Goal: Task Accomplishment & Management: Use online tool/utility

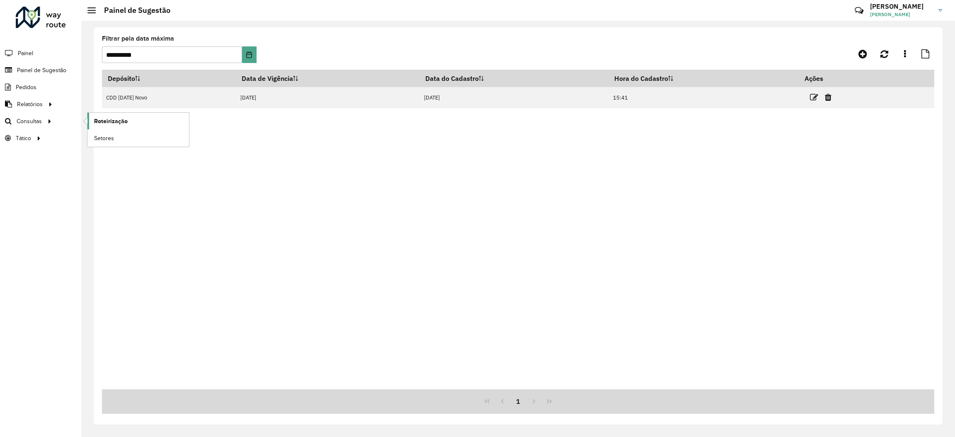
click at [110, 118] on span "Roteirização" at bounding box center [111, 121] width 34 height 9
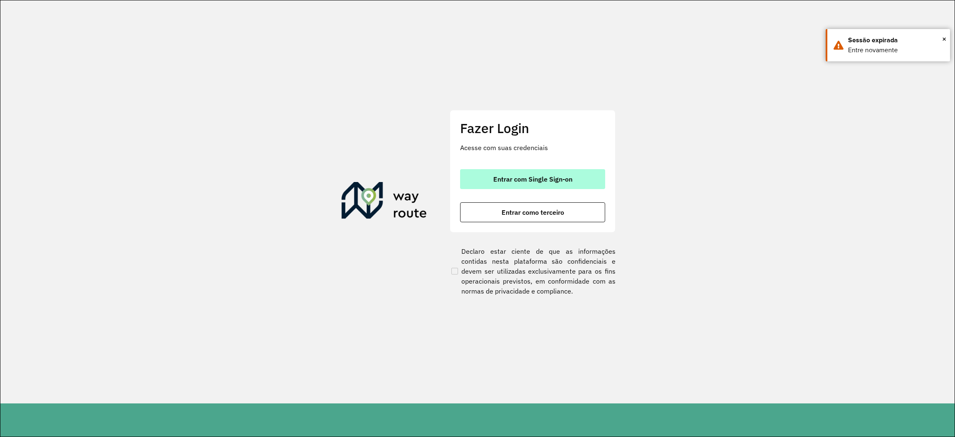
click at [578, 180] on button "Entrar com Single Sign-on" at bounding box center [532, 179] width 145 height 20
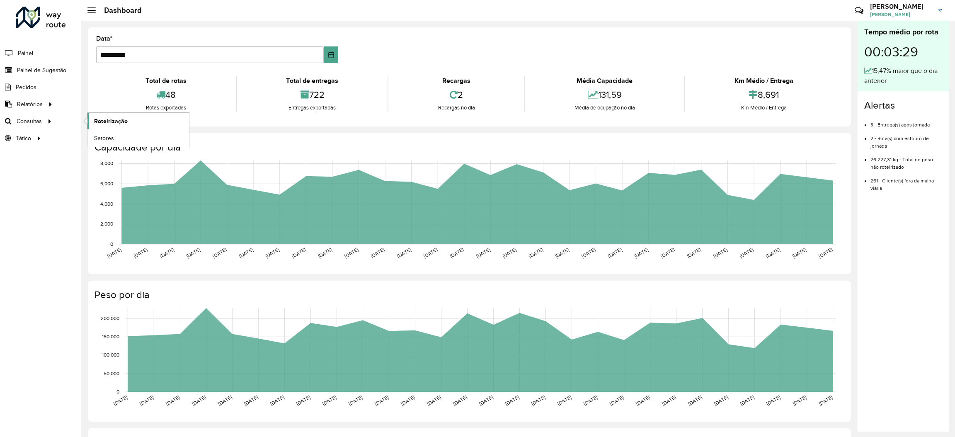
click at [109, 119] on span "Roteirização" at bounding box center [111, 121] width 34 height 9
click at [53, 68] on span "Painel de Sugestão" at bounding box center [43, 70] width 52 height 9
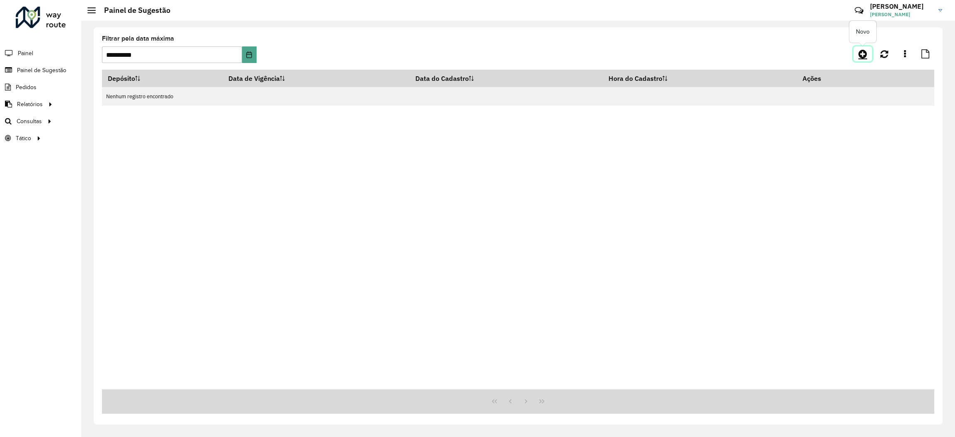
click at [865, 53] on icon at bounding box center [862, 54] width 9 height 10
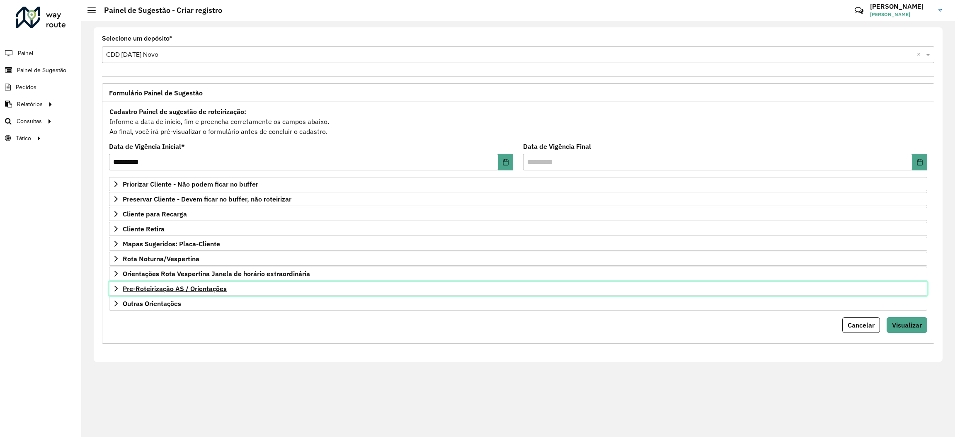
click at [188, 291] on span "Pre-Roteirização AS / Orientações" at bounding box center [175, 288] width 104 height 7
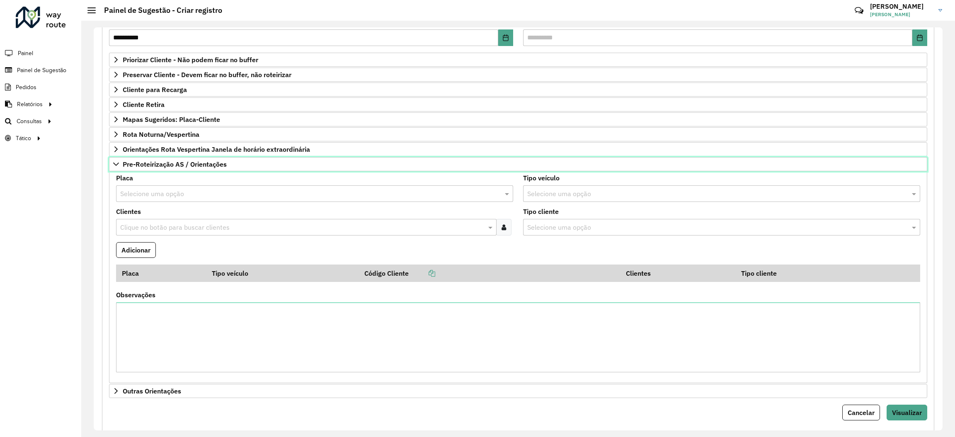
scroll to position [147, 0]
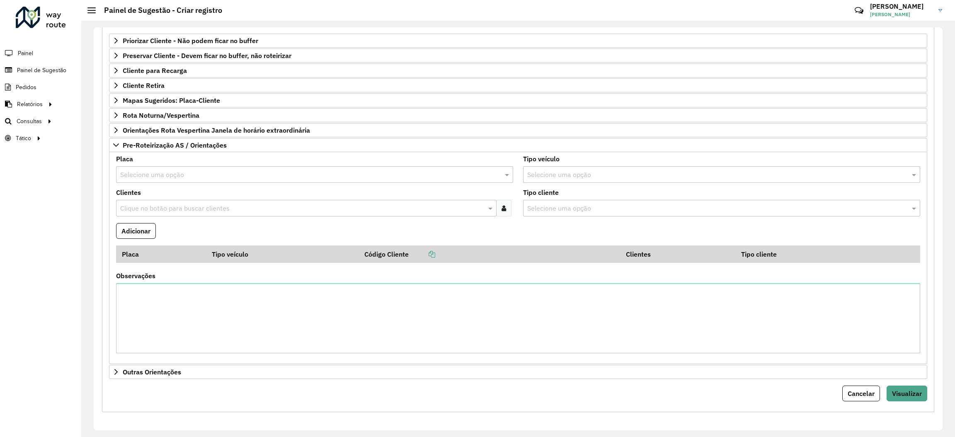
click at [226, 170] on input "text" at bounding box center [306, 175] width 372 height 10
paste input "*******"
type input "*******"
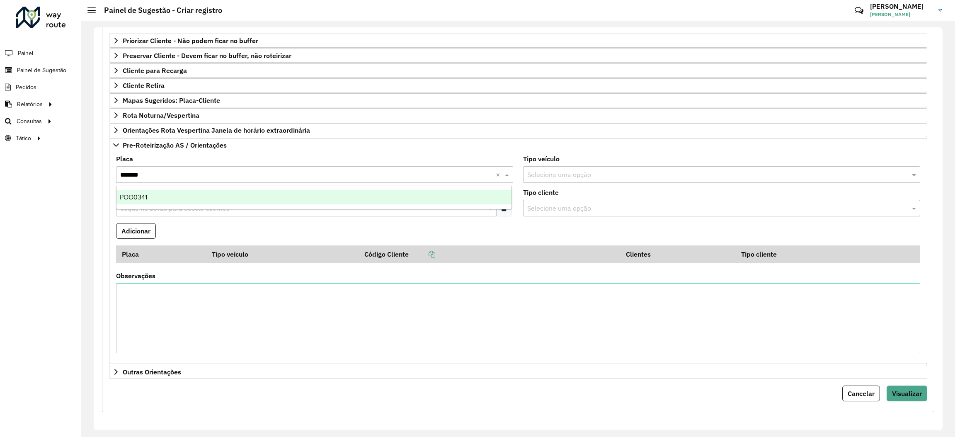
click at [196, 195] on div "POO0341" at bounding box center [313, 197] width 395 height 14
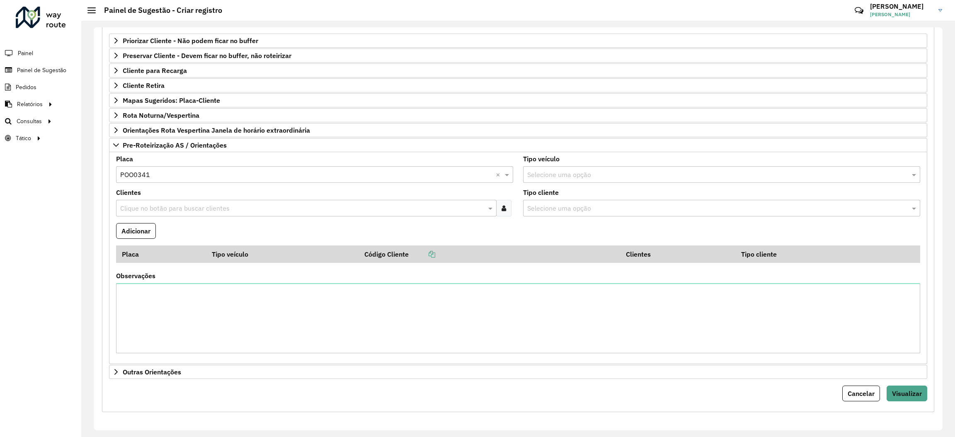
click at [223, 204] on input "text" at bounding box center [302, 209] width 368 height 10
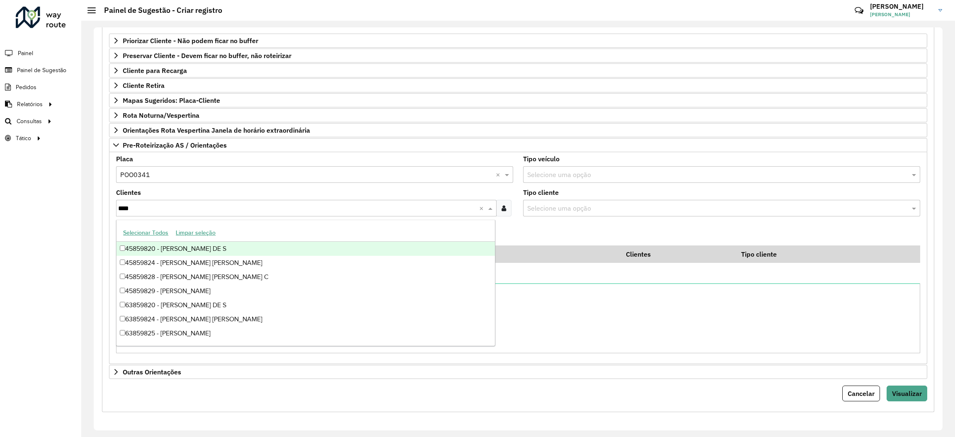
type input "*****"
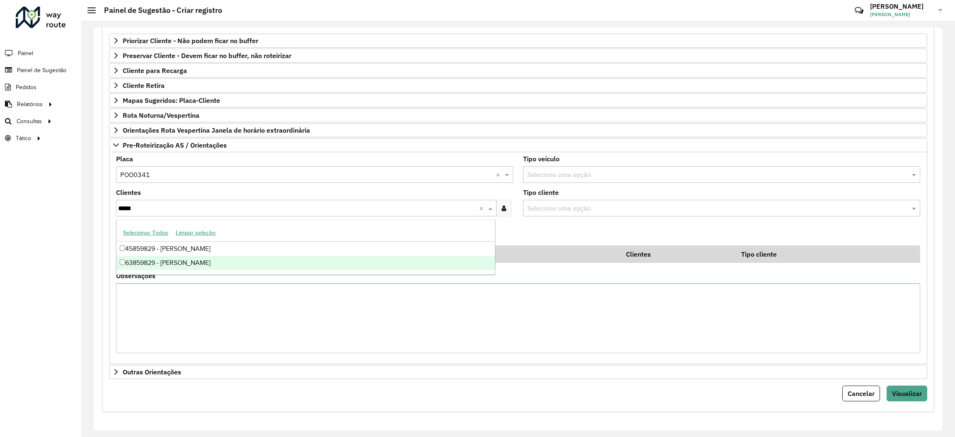
click at [221, 263] on div "63859829 - FAVORITO PAULO JARDI" at bounding box center [305, 263] width 378 height 14
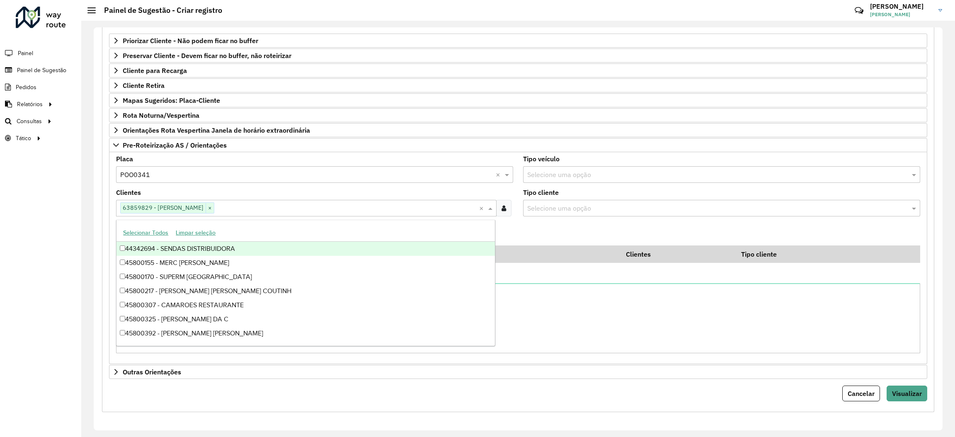
click at [98, 238] on div "**********" at bounding box center [518, 176] width 842 height 472
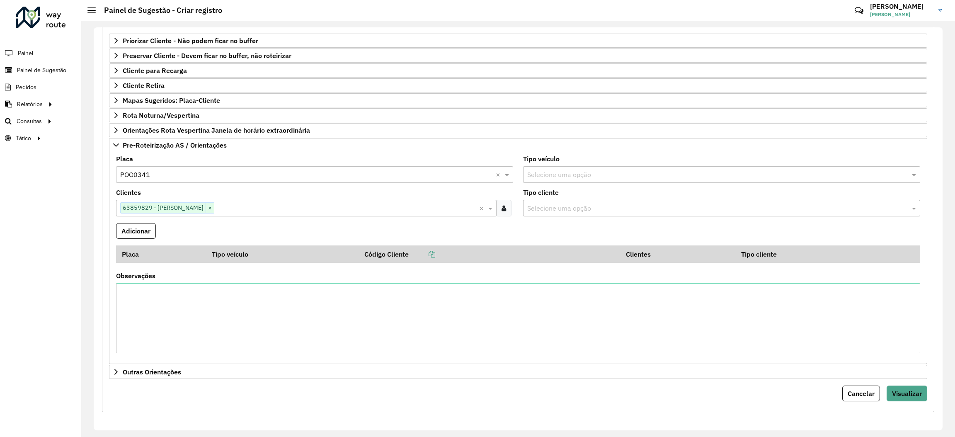
click at [139, 226] on button "Adicionar" at bounding box center [136, 231] width 40 height 16
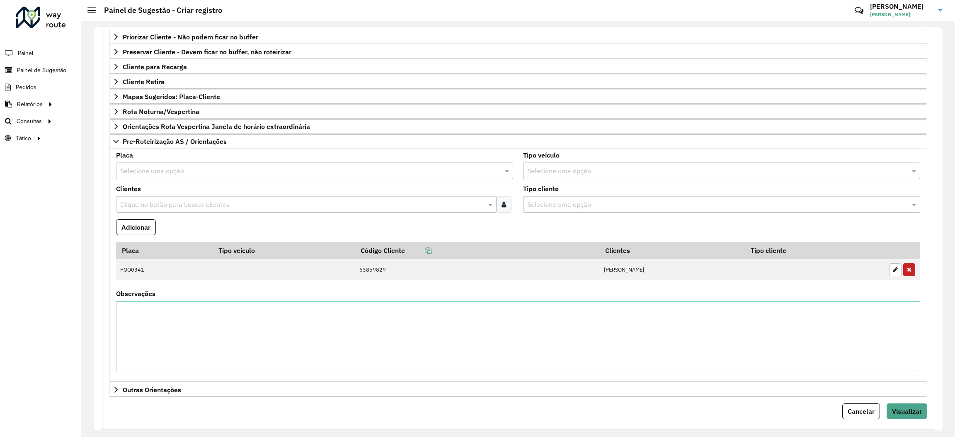
click at [205, 170] on input "text" at bounding box center [306, 171] width 372 height 10
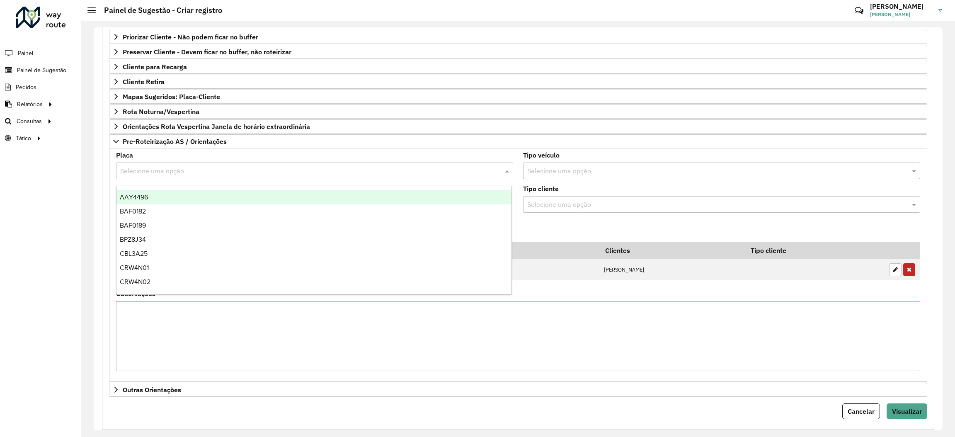
paste input "*******"
type input "*******"
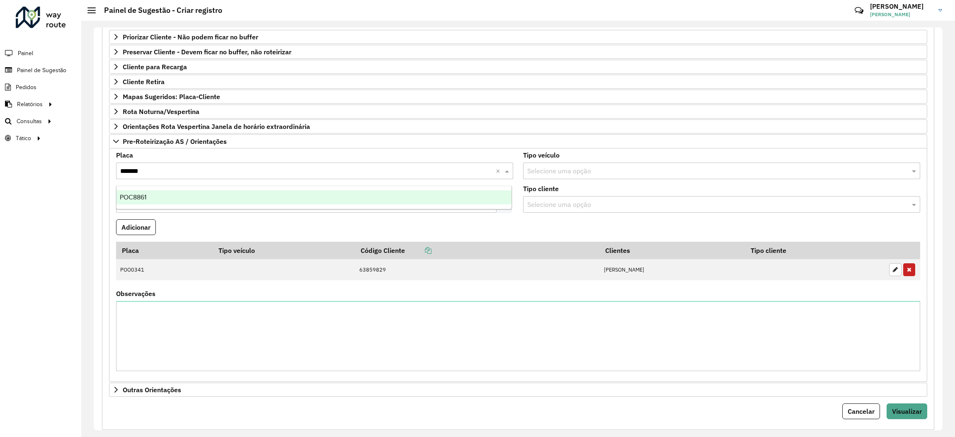
click at [196, 198] on div "POC8861" at bounding box center [313, 197] width 395 height 14
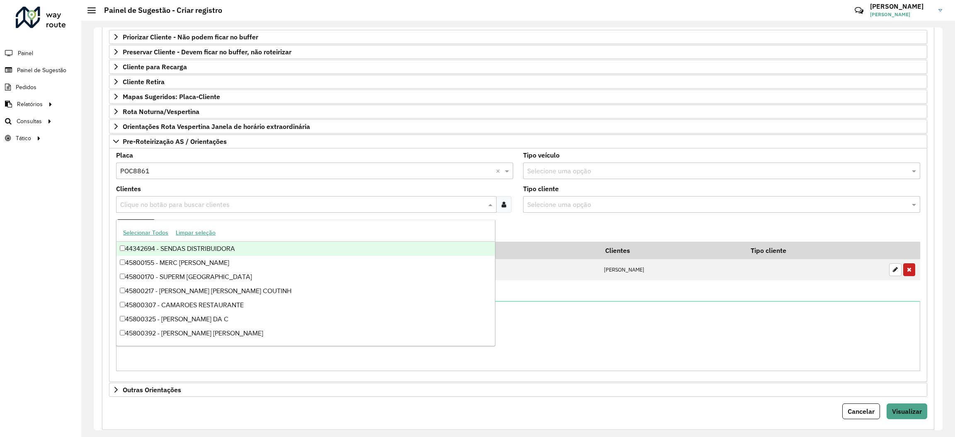
click at [214, 205] on input "text" at bounding box center [302, 205] width 368 height 10
type input "*****"
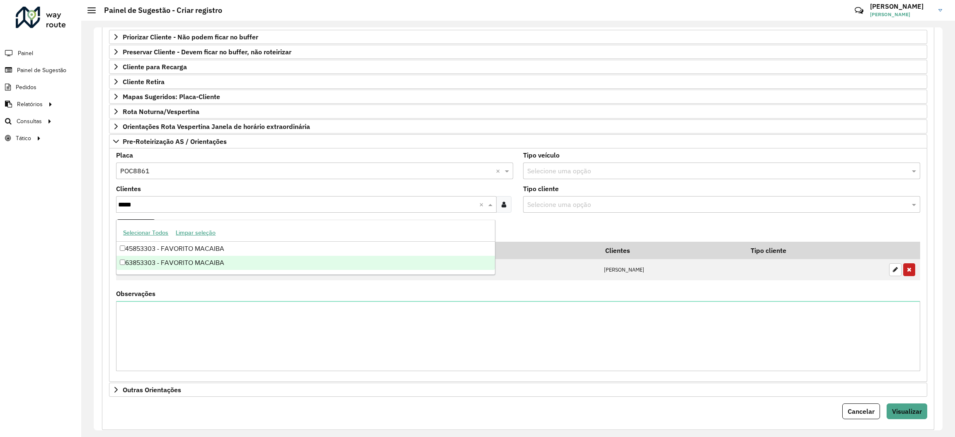
click at [227, 260] on div "63853303 - FAVORITO MACAIBA" at bounding box center [305, 263] width 378 height 14
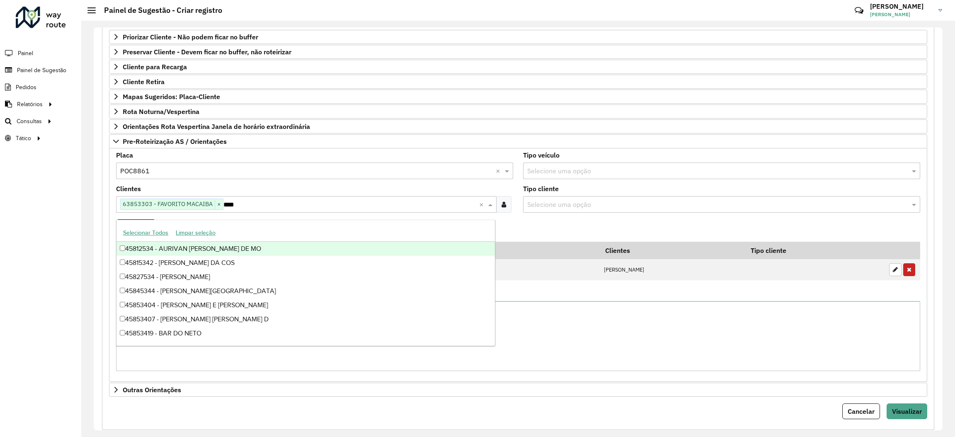
type input "*****"
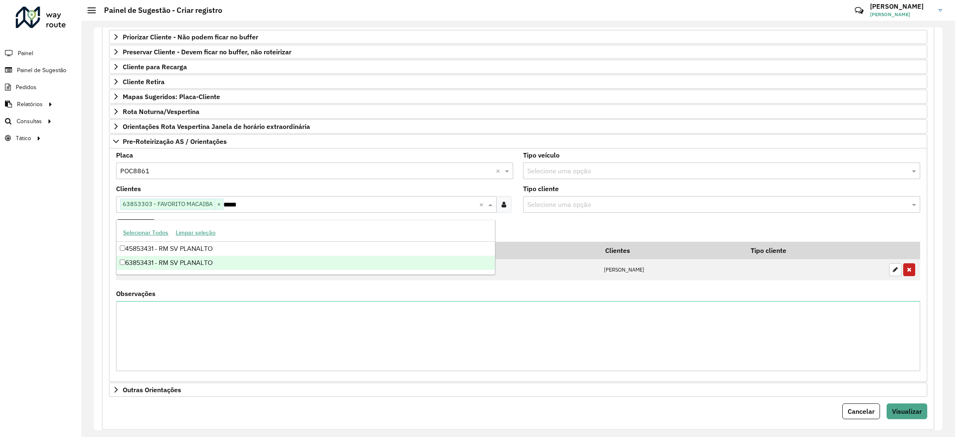
click at [233, 258] on div "63853431 - RM SV PLANALTO" at bounding box center [305, 263] width 378 height 14
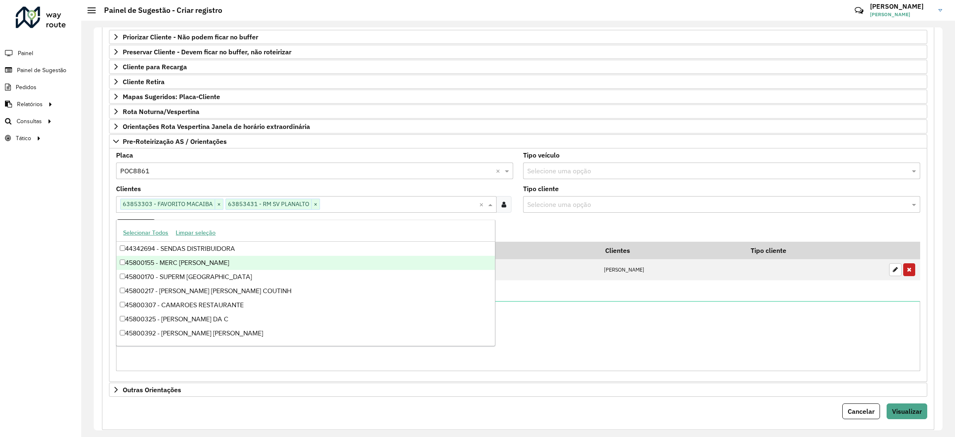
click at [80, 238] on div "Roteirizador AmbevTech Painel Painel de Sugestão Pedidos Relatórios Clientes Cl…" at bounding box center [40, 218] width 81 height 437
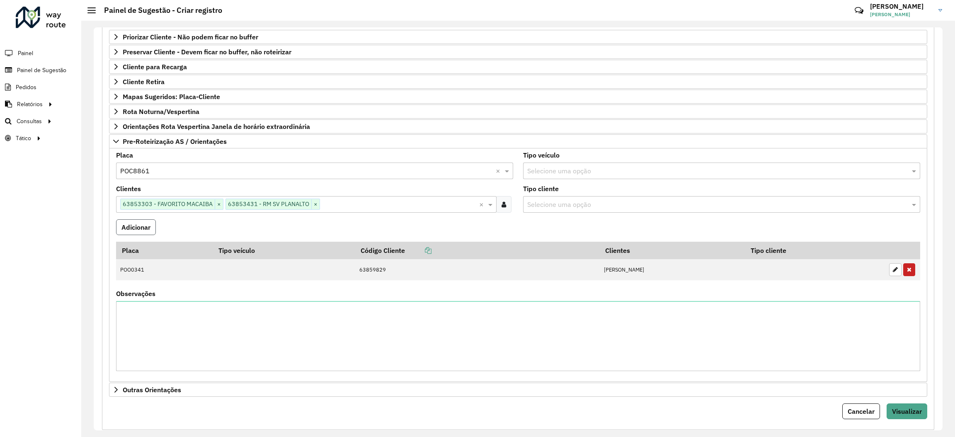
click at [131, 231] on button "Adicionar" at bounding box center [136, 227] width 40 height 16
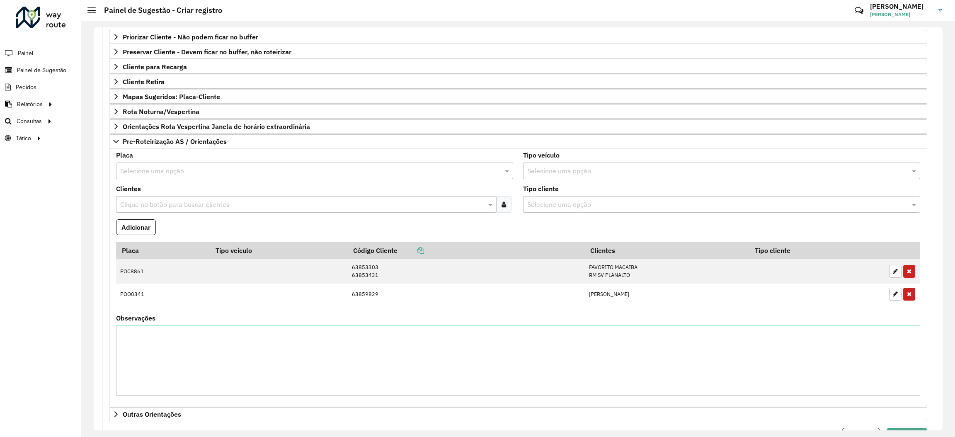
scroll to position [193, 0]
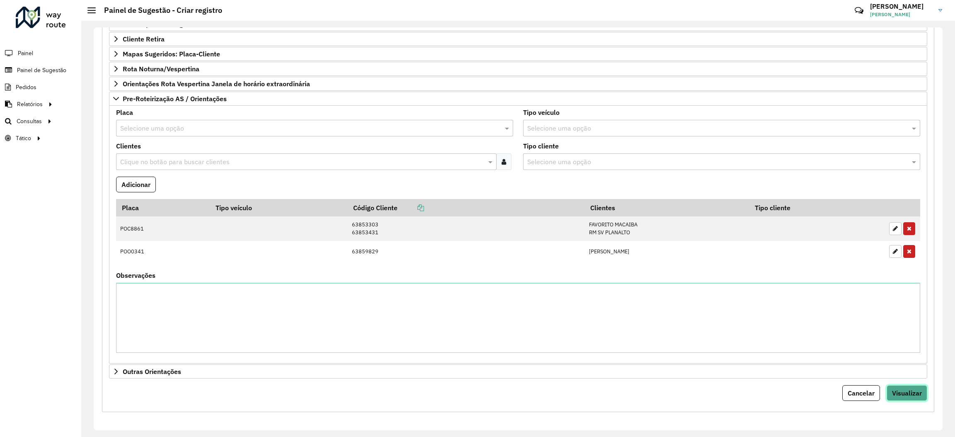
click at [916, 393] on span "Visualizar" at bounding box center [907, 393] width 30 height 8
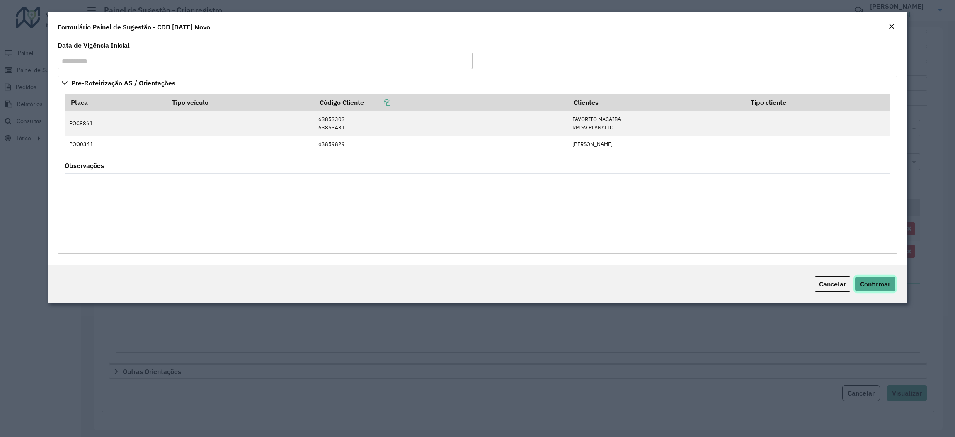
click at [879, 284] on span "Confirmar" at bounding box center [875, 284] width 30 height 8
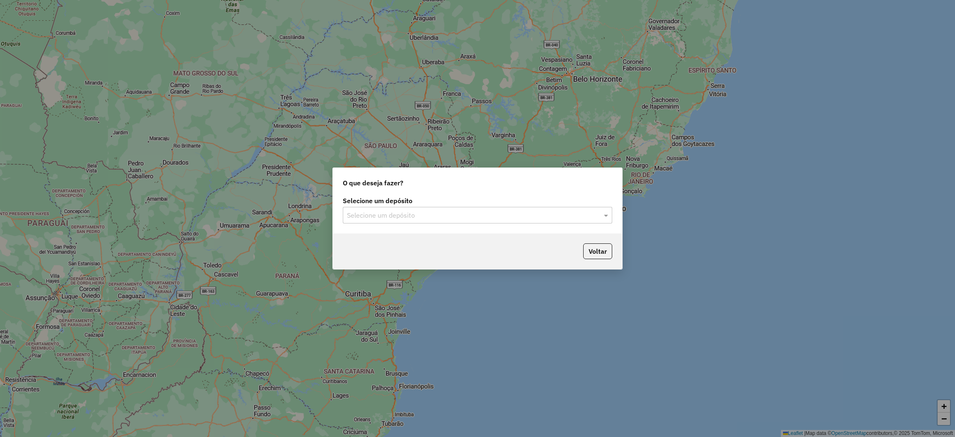
click at [434, 215] on input "text" at bounding box center [469, 216] width 245 height 10
click at [428, 240] on div "CDD [DATE] Novo" at bounding box center [477, 239] width 269 height 14
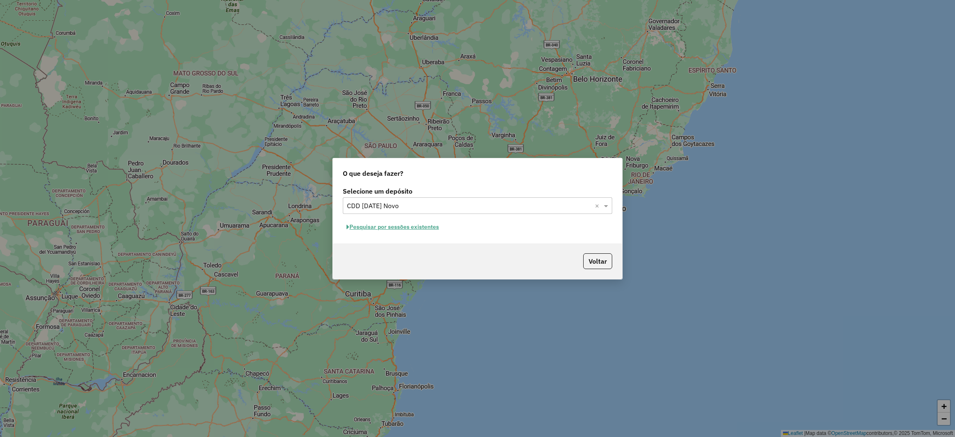
click at [421, 228] on button "Pesquisar por sessões existentes" at bounding box center [393, 227] width 100 height 13
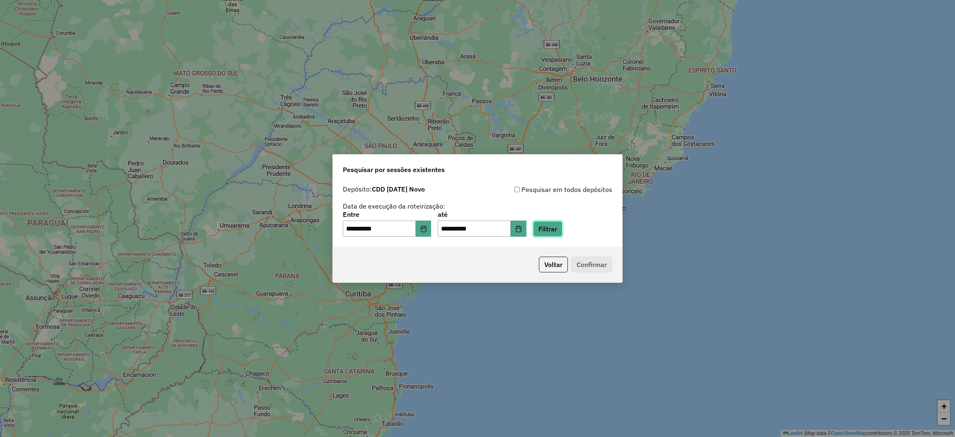
click at [558, 233] on button "Filtrar" at bounding box center [547, 229] width 29 height 16
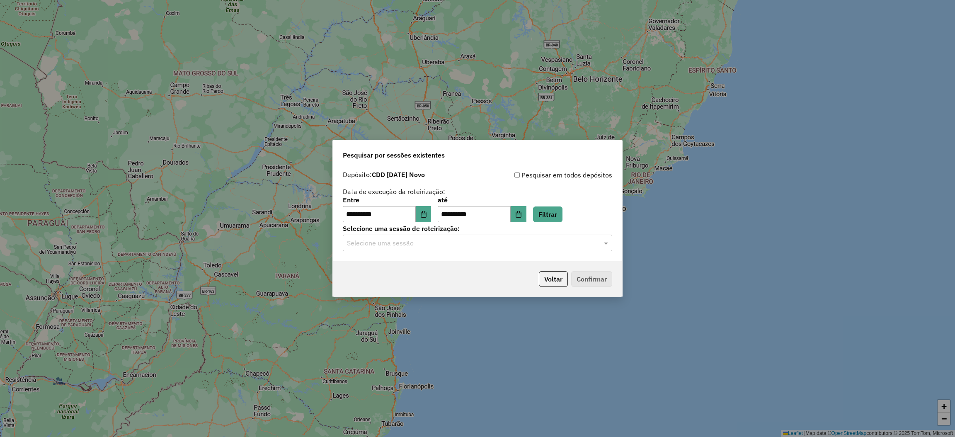
click at [461, 246] on input "text" at bounding box center [469, 243] width 245 height 10
click at [440, 268] on div "1286987 - 02/10/2025 18:28" at bounding box center [477, 267] width 269 height 14
click at [592, 280] on button "Confirmar" at bounding box center [591, 279] width 41 height 16
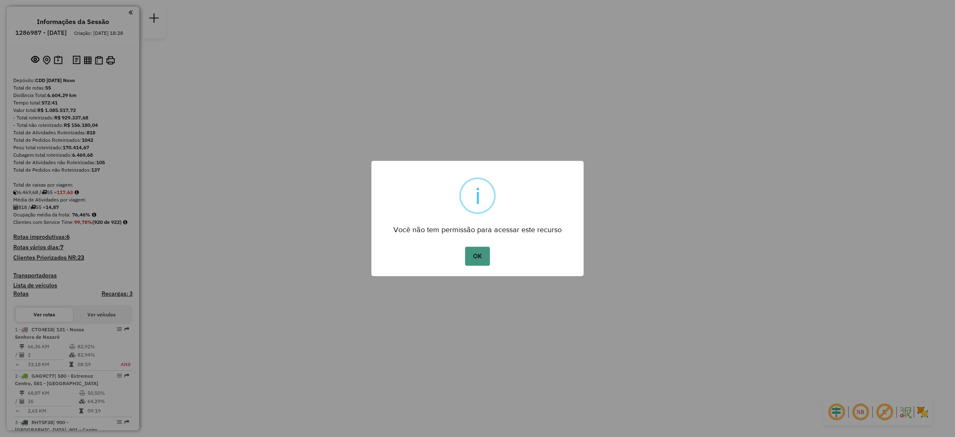
click at [482, 256] on button "OK" at bounding box center [477, 256] width 24 height 19
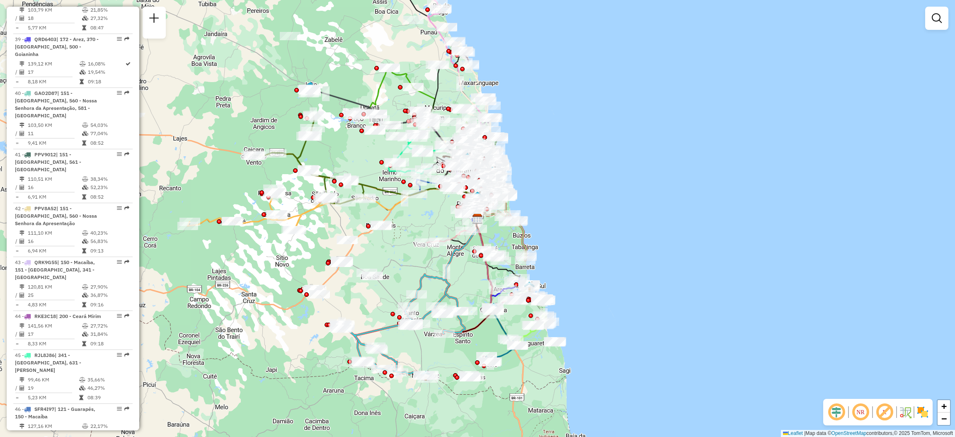
scroll to position [2176, 0]
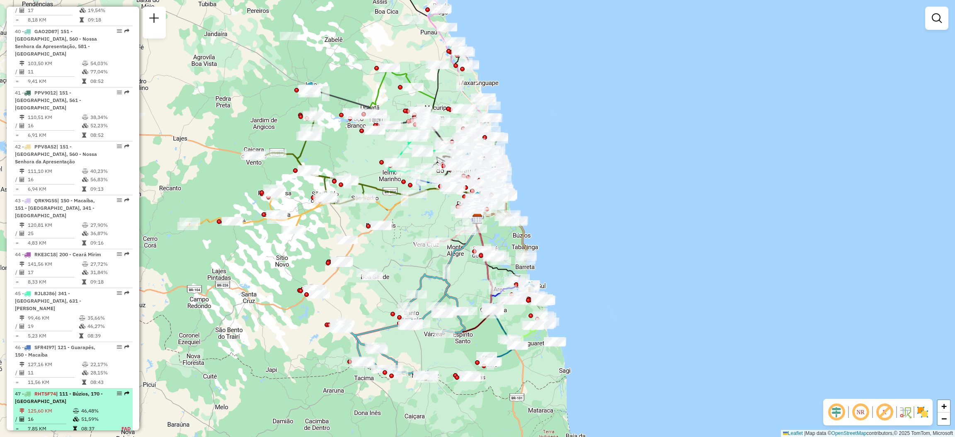
click at [117, 391] on em at bounding box center [119, 393] width 5 height 5
select select "**********"
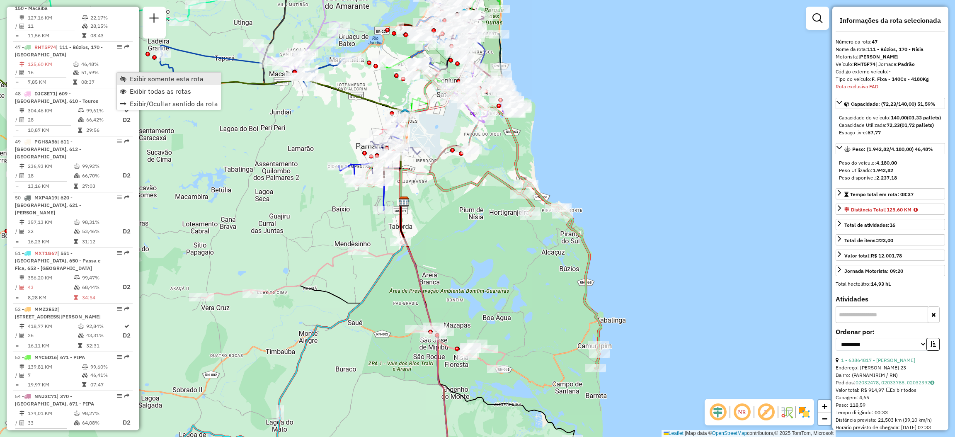
scroll to position [2522, 0]
click at [138, 82] on span "Exibir somente esta rota" at bounding box center [167, 78] width 74 height 7
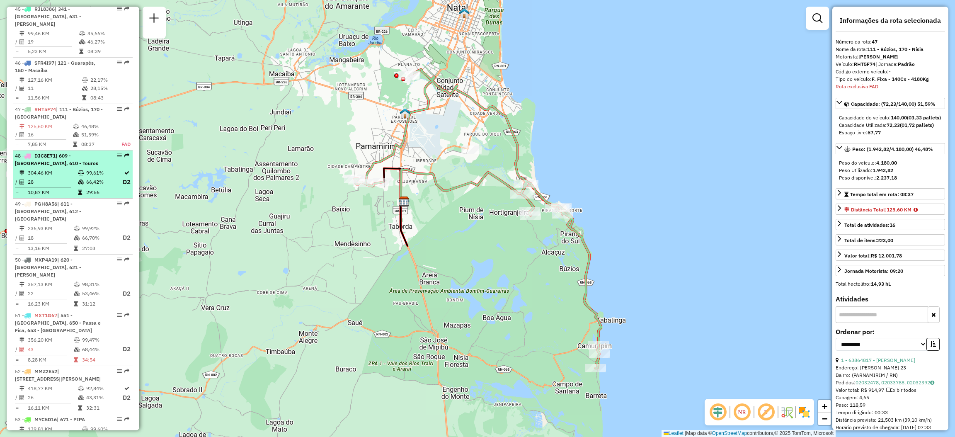
scroll to position [2398, 0]
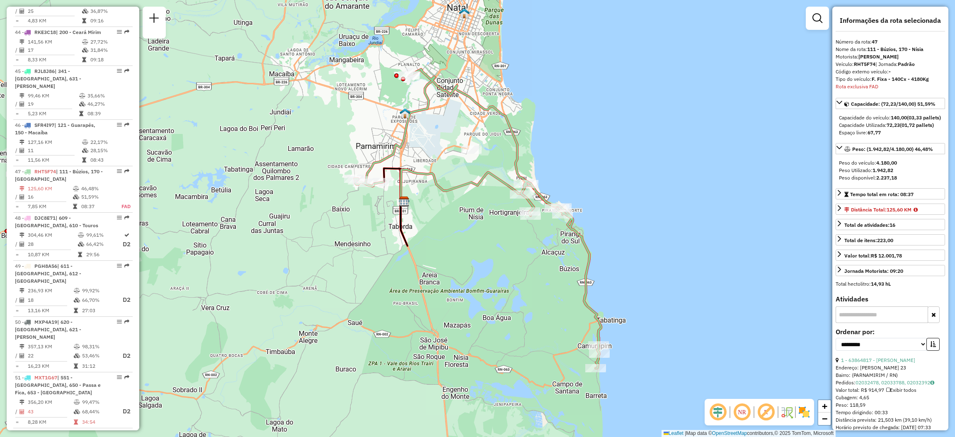
click at [744, 416] on em at bounding box center [742, 412] width 20 height 20
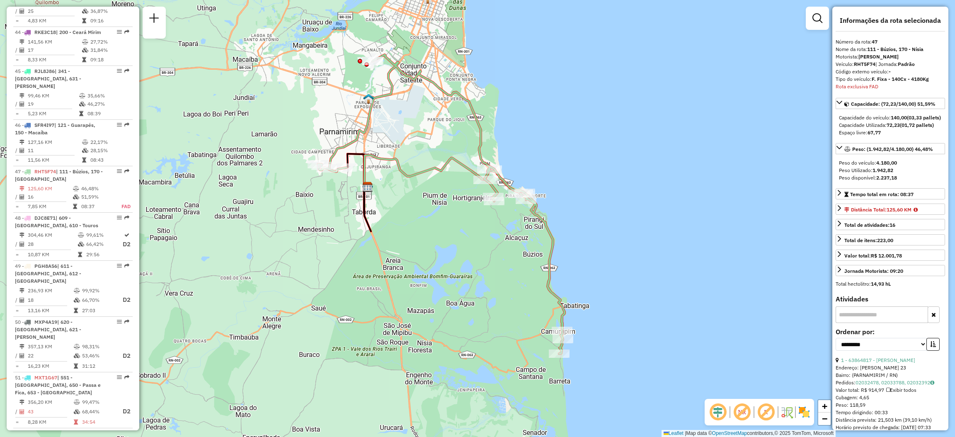
drag, startPoint x: 483, startPoint y: 268, endPoint x: 446, endPoint y: 254, distance: 39.3
click at [446, 254] on div "Janela de atendimento Grade de atendimento Capacidade Transportadoras Veículos …" at bounding box center [477, 218] width 955 height 437
